Goal: Navigation & Orientation: Find specific page/section

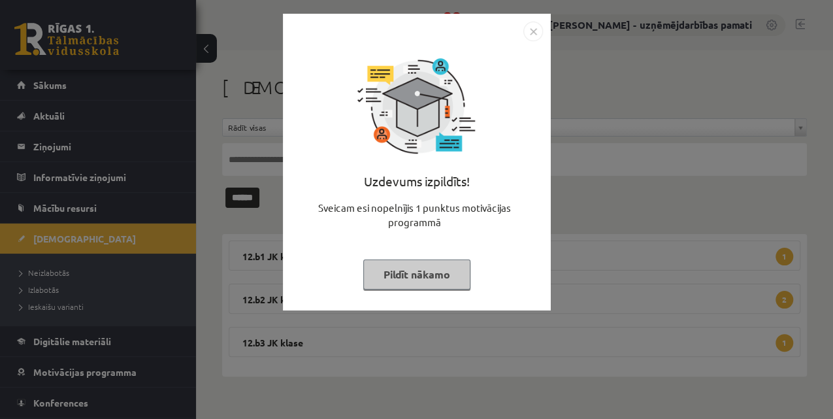
click at [531, 27] on img "Close" at bounding box center [533, 32] width 20 height 20
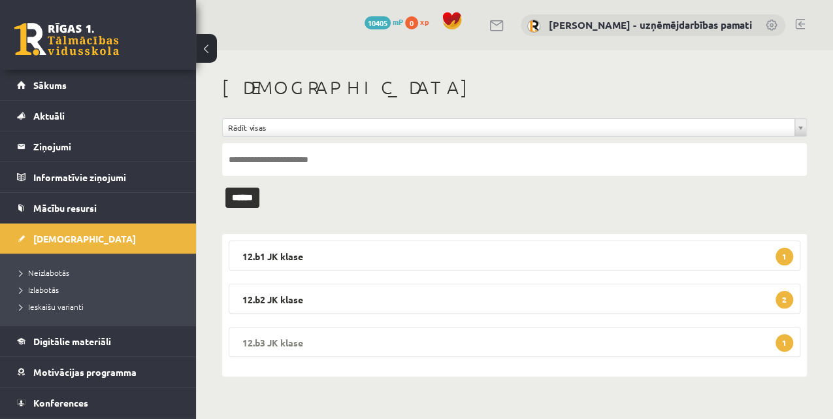
click at [287, 342] on legend "12.b3 JK klase 1" at bounding box center [515, 342] width 572 height 30
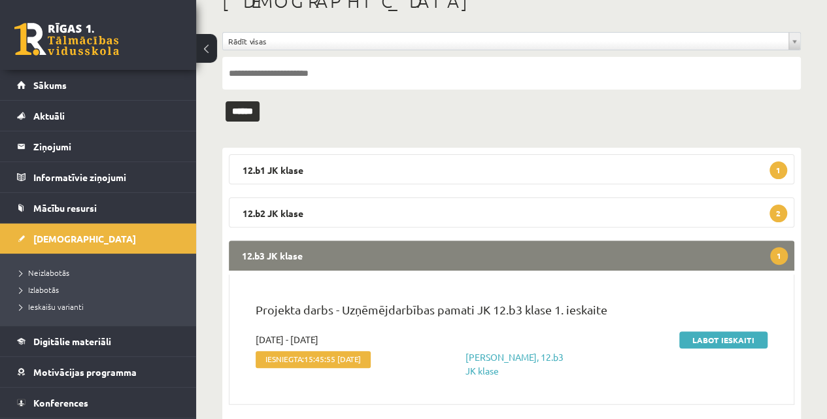
scroll to position [87, 0]
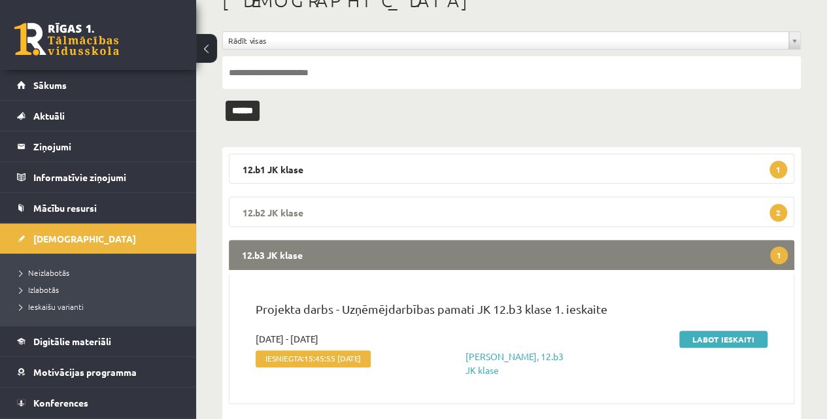
click at [317, 210] on legend "12.b2 JK klase 2" at bounding box center [511, 212] width 565 height 30
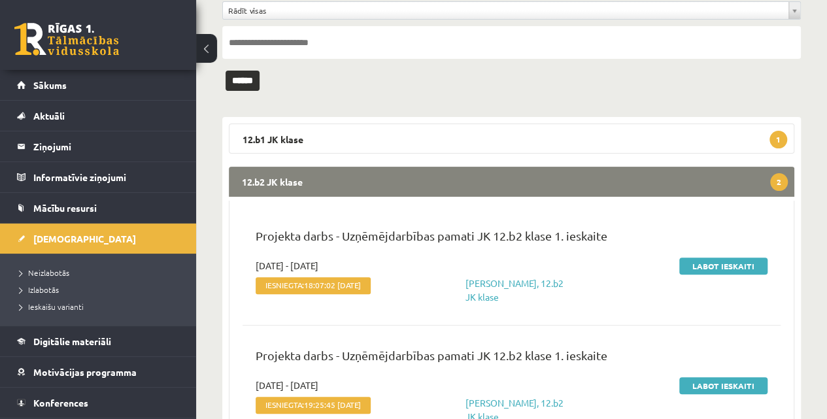
scroll to position [174, 0]
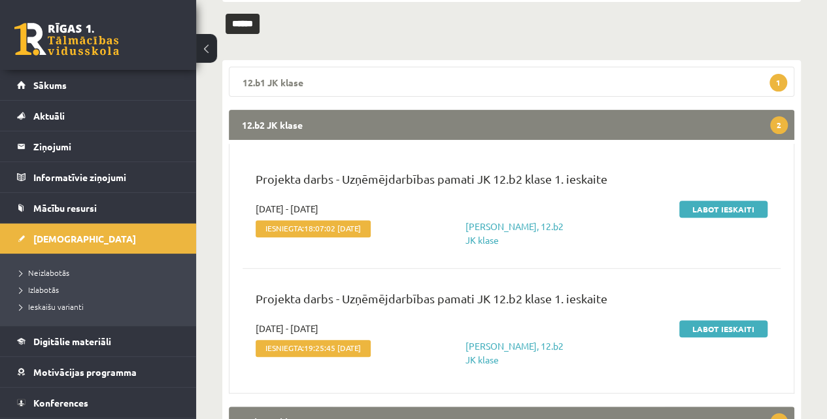
click at [287, 84] on legend "12.b1 JK klase 1" at bounding box center [511, 82] width 565 height 30
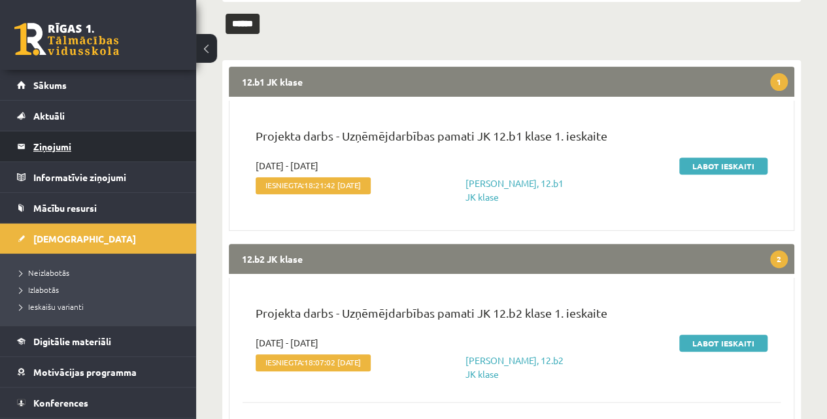
click at [34, 146] on legend "Ziņojumi 0" at bounding box center [106, 146] width 146 height 30
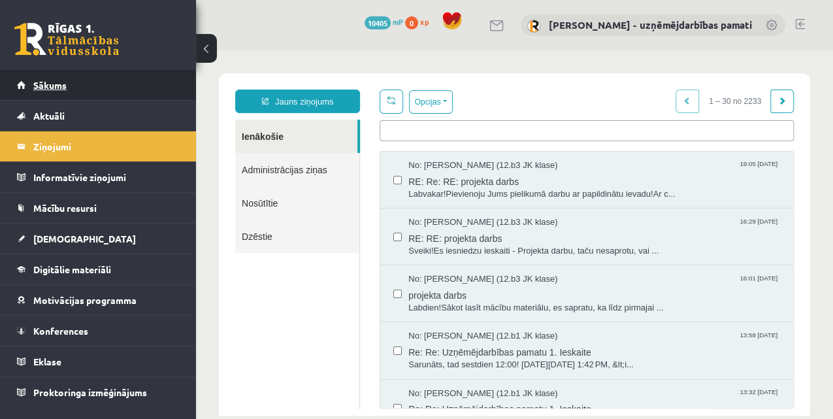
click at [59, 82] on span "Sākums" at bounding box center [49, 85] width 33 height 12
